Goal: Information Seeking & Learning: Learn about a topic

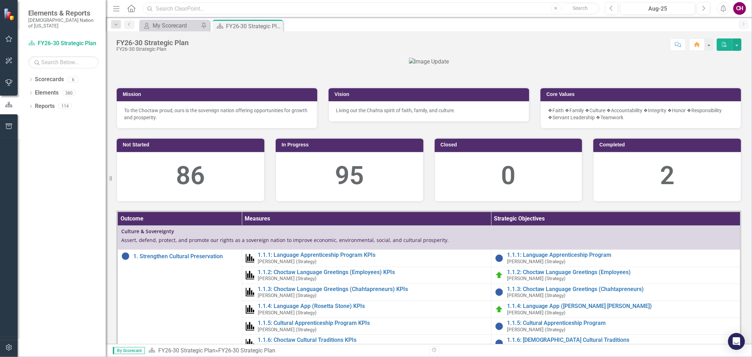
drag, startPoint x: 177, startPoint y: 1, endPoint x: 221, endPoint y: 6, distance: 44.8
click at [221, 6] on input "text" at bounding box center [371, 8] width 457 height 12
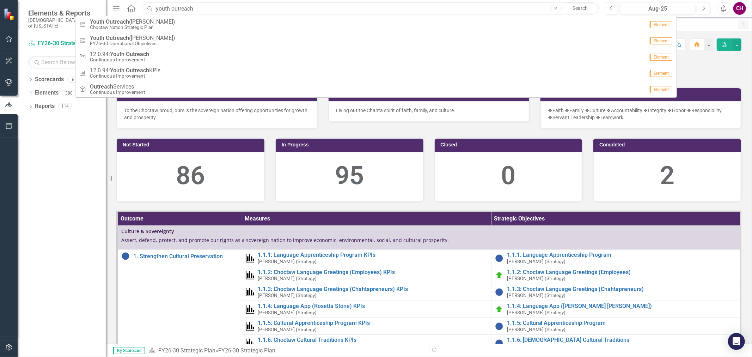
click at [218, 11] on input "youth outreach" at bounding box center [371, 8] width 457 height 12
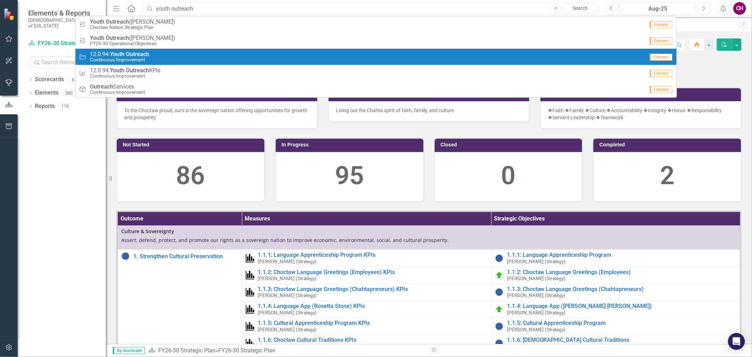
type input "youth outreach"
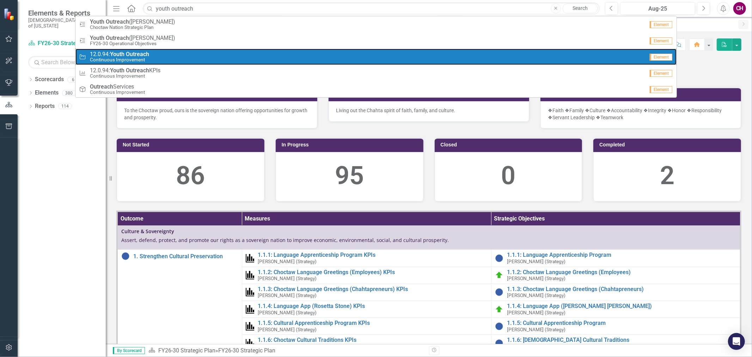
click at [154, 58] on div "Strategic Objective 12.0.94: Youth Outreach Continuous Improvement" at bounding box center [361, 57] width 565 height 12
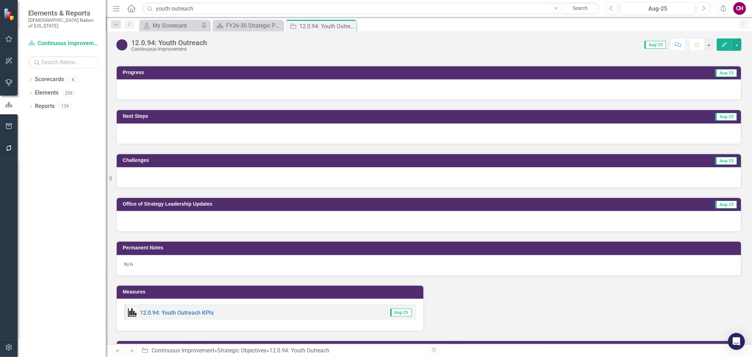
scroll to position [470, 0]
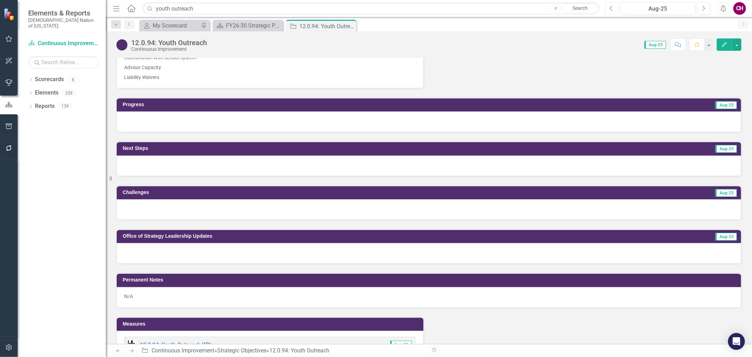
click at [617, 12] on button "Previous" at bounding box center [611, 8] width 13 height 13
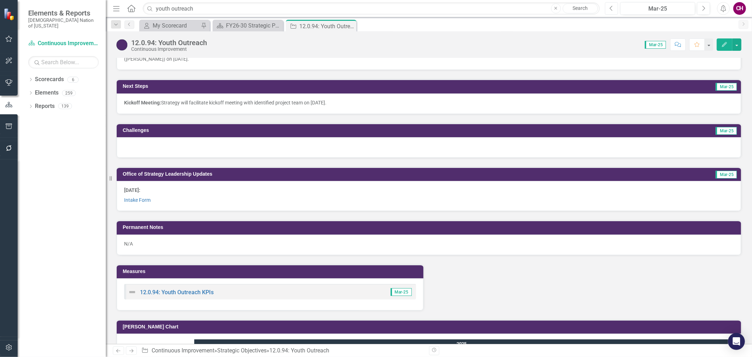
scroll to position [548, 0]
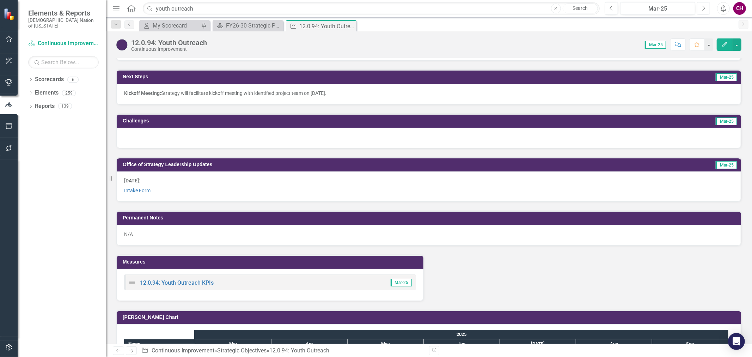
click at [707, 7] on button "Next" at bounding box center [703, 8] width 13 height 13
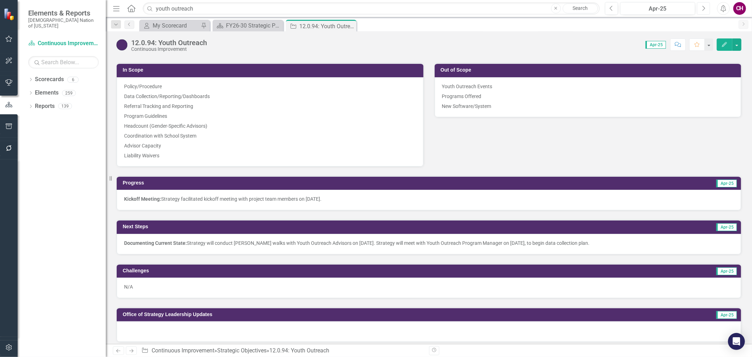
scroll to position [431, 0]
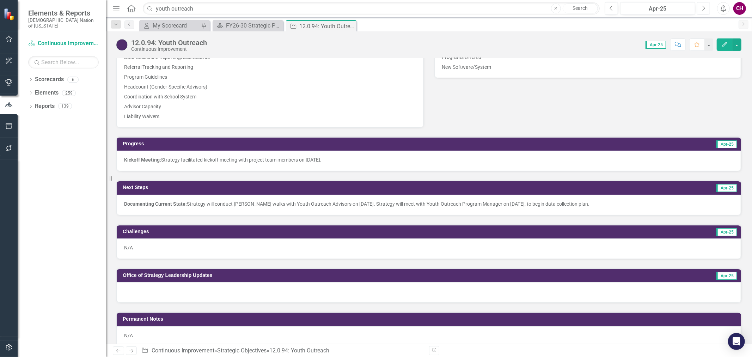
click at [699, 12] on button "Next" at bounding box center [703, 8] width 13 height 13
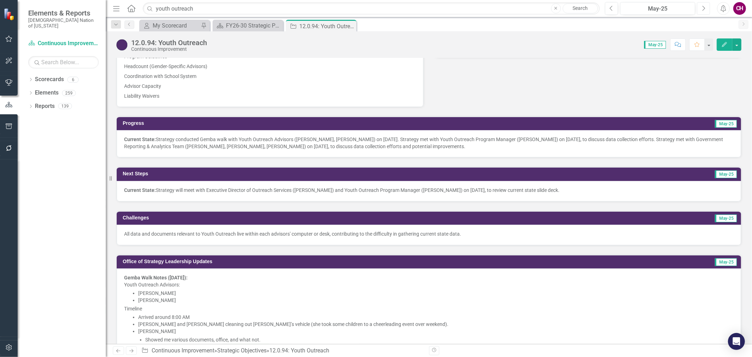
scroll to position [460, 0]
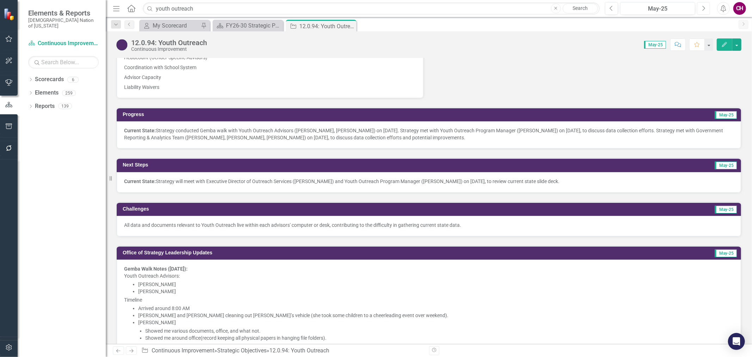
click at [707, 8] on button "Next" at bounding box center [703, 8] width 13 height 13
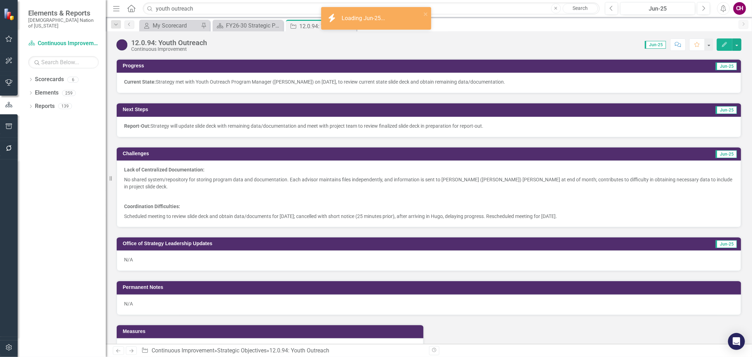
scroll to position [509, 0]
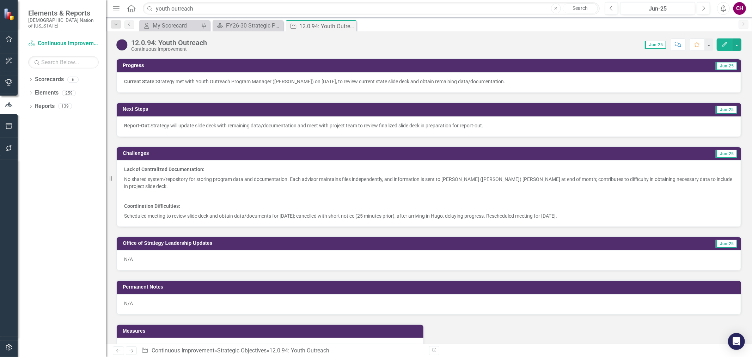
drag, startPoint x: 615, startPoint y: 209, endPoint x: 362, endPoint y: 205, distance: 252.8
click at [362, 211] on p "Scheduled meeting to review slide deck and obtain data/documents for June 17, 2…" at bounding box center [428, 215] width 609 height 8
click at [259, 191] on p at bounding box center [428, 196] width 609 height 10
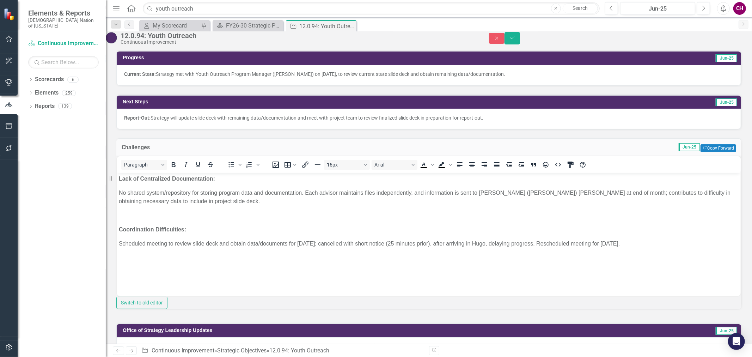
scroll to position [0, 0]
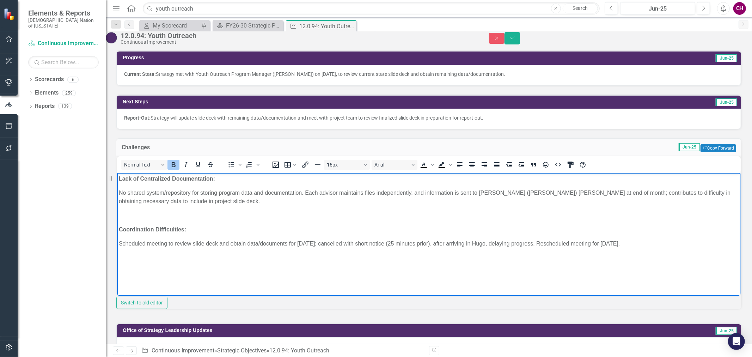
drag, startPoint x: 667, startPoint y: 240, endPoint x: 107, endPoint y: 178, distance: 563.2
click at [117, 178] on html "Lack of Centralized Documentation: No shared system/repository for storing prog…" at bounding box center [429, 225] width 624 height 106
copy body "Lack of Centralized Documentation: No shared system/repository for storing prog…"
click at [500, 40] on icon "Close" at bounding box center [497, 38] width 6 height 5
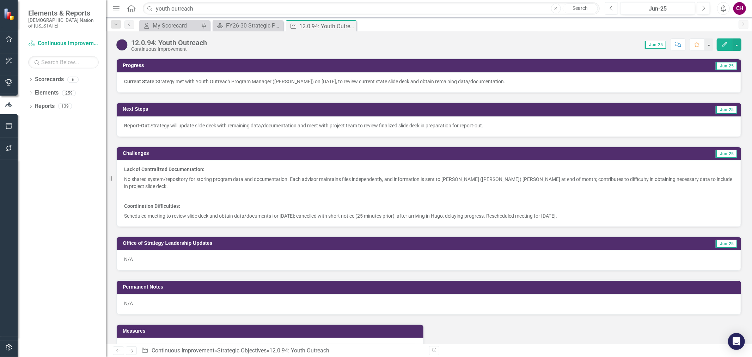
click at [613, 12] on button "Previous" at bounding box center [611, 8] width 13 height 13
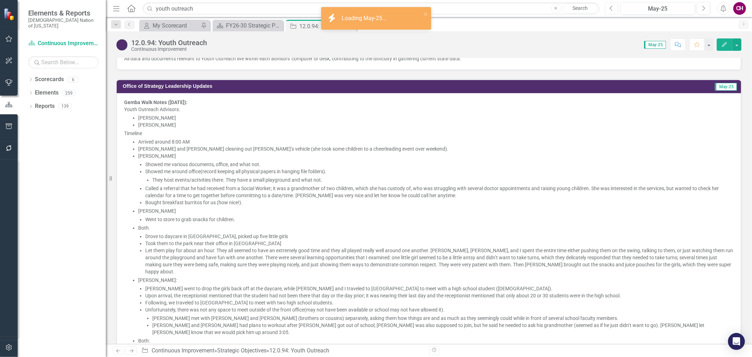
scroll to position [548, 0]
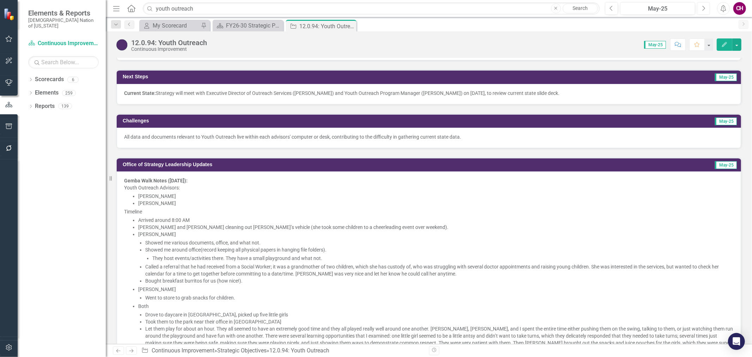
click at [703, 12] on button "Next" at bounding box center [703, 8] width 13 height 13
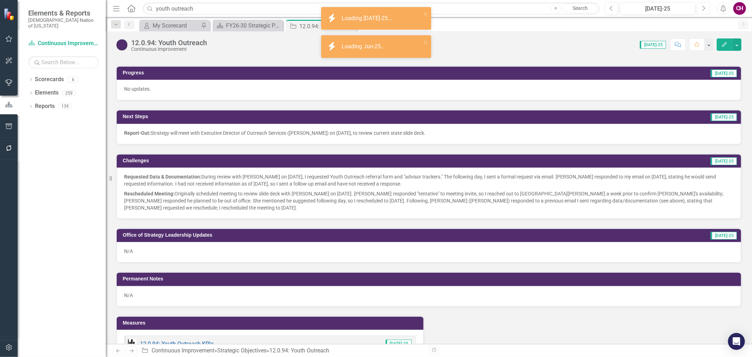
scroll to position [517, 0]
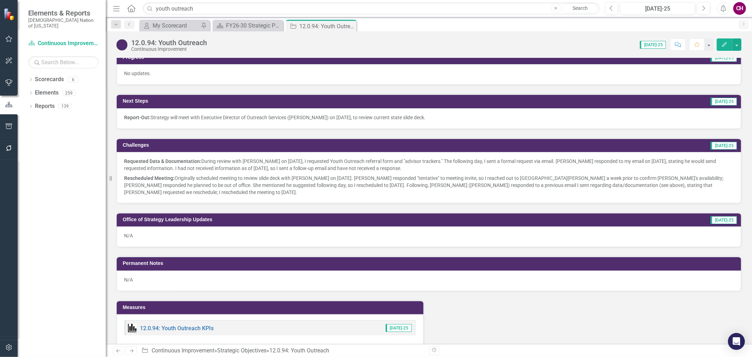
click at [238, 191] on p "Rescheduled Meeting: Originally scheduled meeting to review slide deck with Ran…" at bounding box center [428, 184] width 609 height 23
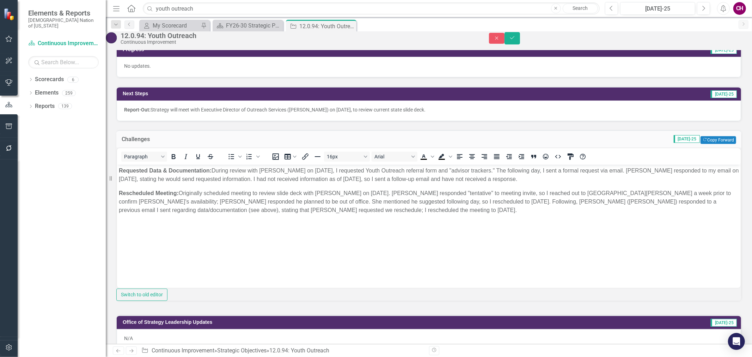
scroll to position [0, 0]
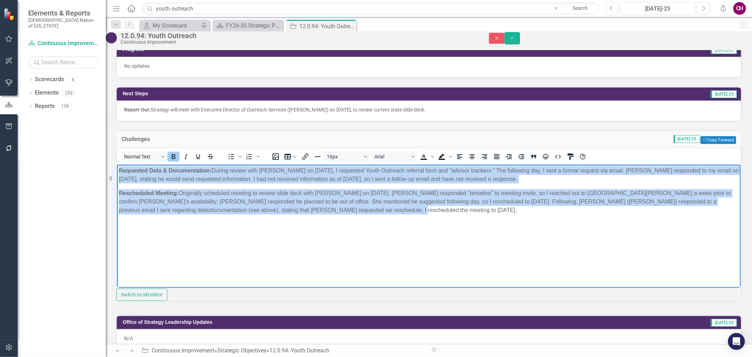
drag, startPoint x: 433, startPoint y: 221, endPoint x: -55, endPoint y: 148, distance: 493.4
click at [117, 164] on html "Requested Data & Documentation: During review with [PERSON_NAME] on [DATE], I r…" at bounding box center [429, 217] width 624 height 106
copy body "Requested Data & Documentation: During review with [PERSON_NAME] on [DATE], I r…"
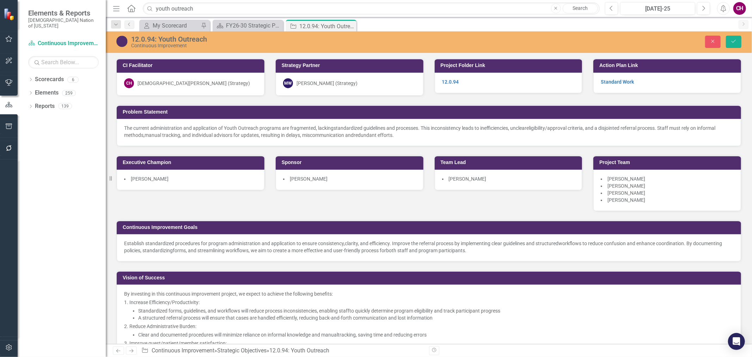
scroll to position [517, 0]
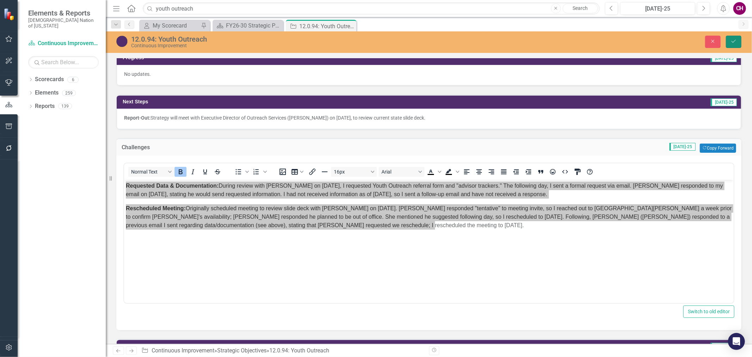
drag, startPoint x: 728, startPoint y: 39, endPoint x: 751, endPoint y: 68, distance: 36.1
click at [728, 39] on button "Save" at bounding box center [734, 42] width 16 height 12
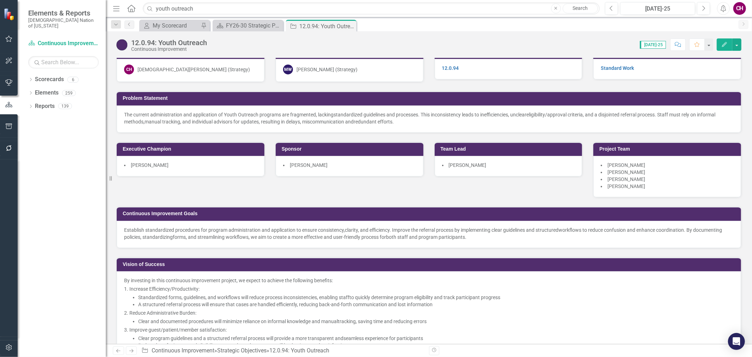
scroll to position [0, 0]
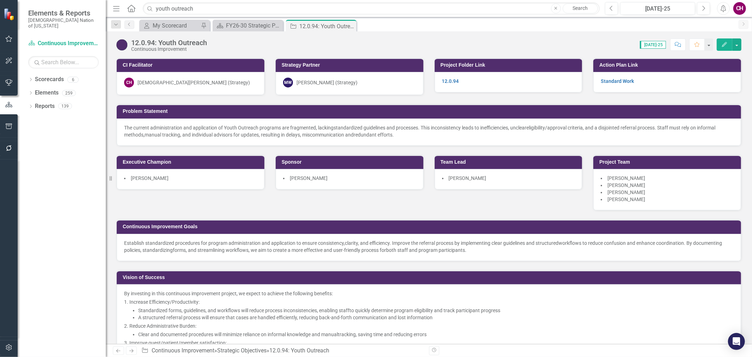
drag, startPoint x: 411, startPoint y: 133, endPoint x: 149, endPoint y: 126, distance: 261.3
click at [155, 125] on p "The current administration and application of Youth Outreach programs are fragm…" at bounding box center [428, 131] width 609 height 14
click at [134, 127] on span "The current administration and application of Youth Outreach programs are fragm…" at bounding box center [228, 128] width 209 height 6
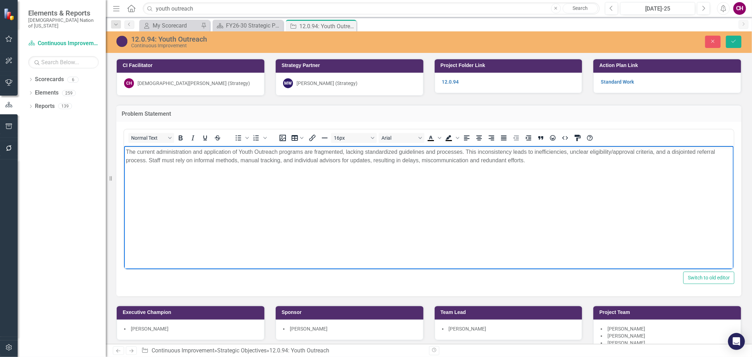
click at [222, 181] on body "The current administration and application of Youth Outreach programs are fragm…" at bounding box center [428, 199] width 609 height 106
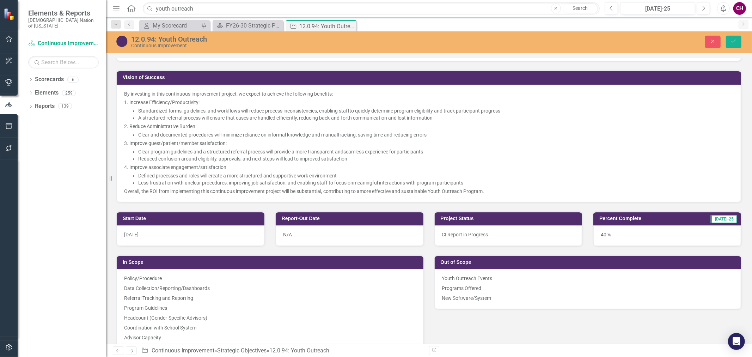
scroll to position [274, 0]
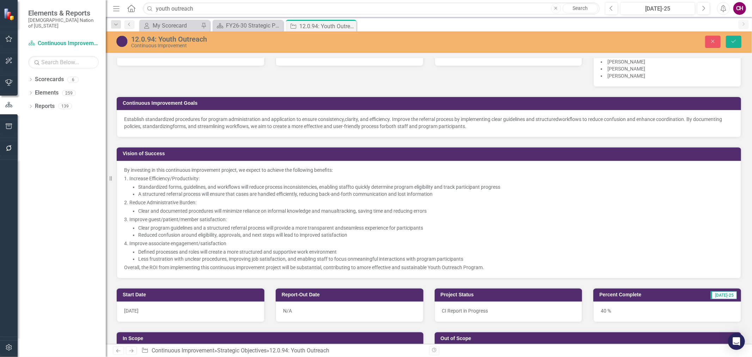
click at [425, 128] on p "Establish standardized procedures for program administration and application to…" at bounding box center [428, 123] width 609 height 14
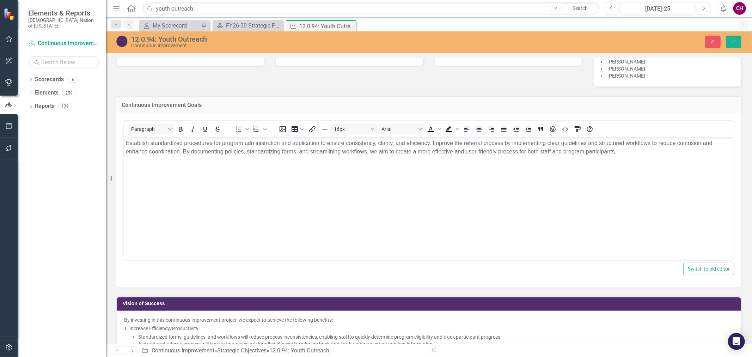
scroll to position [0, 0]
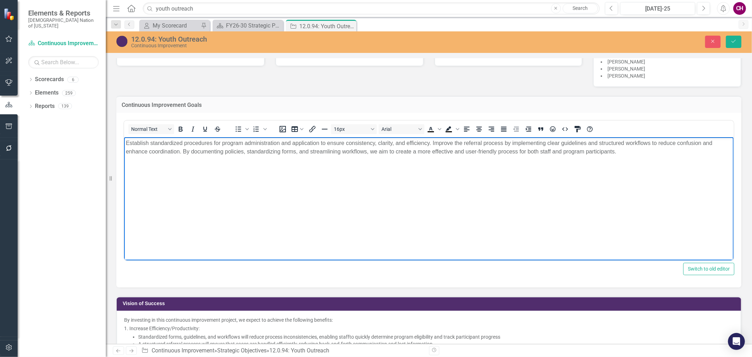
click at [623, 171] on body "Establish standardized procedures for program administration and application to…" at bounding box center [428, 190] width 609 height 106
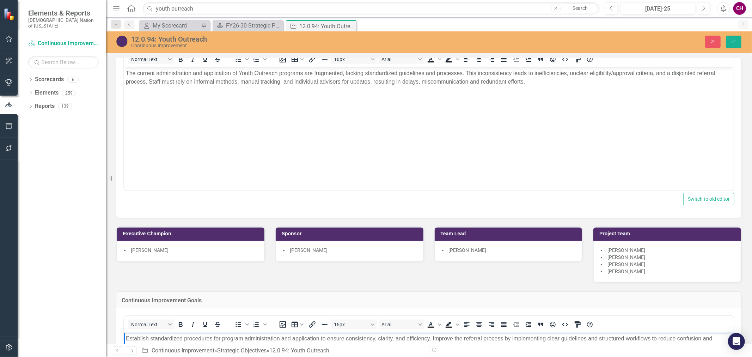
scroll to position [78, 0]
click at [710, 39] on icon "Close" at bounding box center [713, 41] width 6 height 5
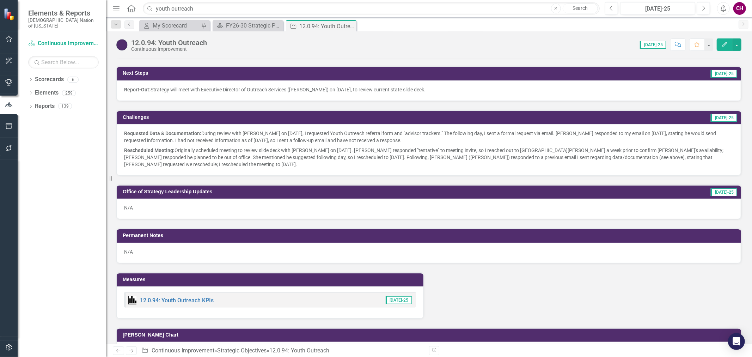
scroll to position [623, 0]
